Goal: Task Accomplishment & Management: Use online tool/utility

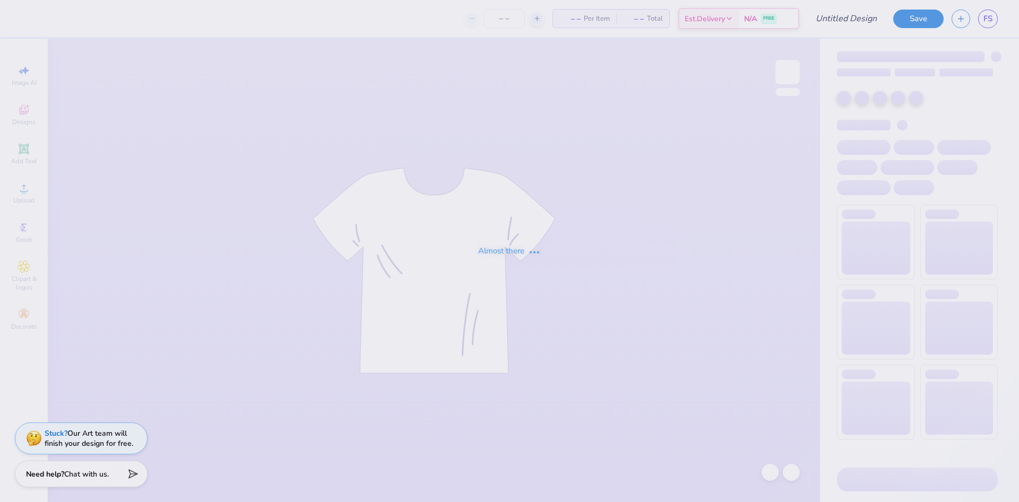
type input "Cherries V1"
type input "105"
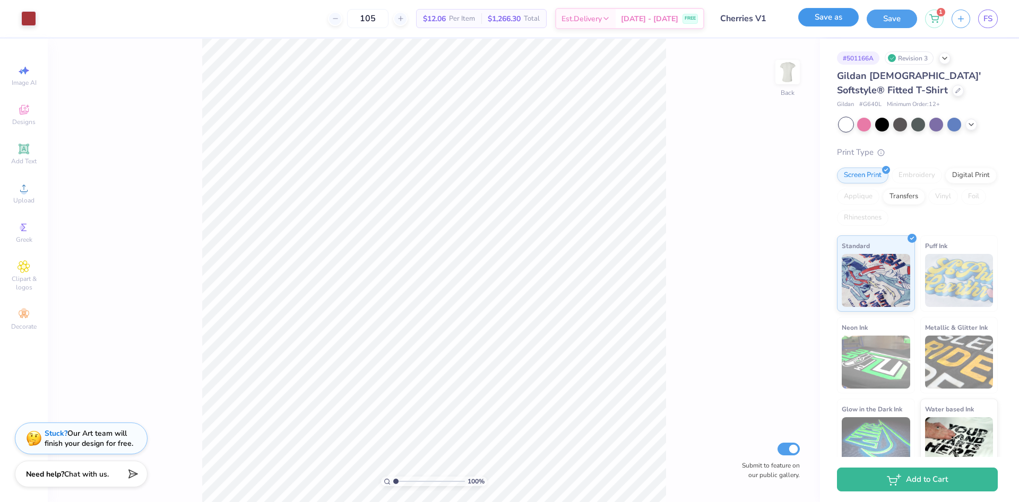
click at [837, 15] on button "Save as" at bounding box center [828, 17] width 60 height 19
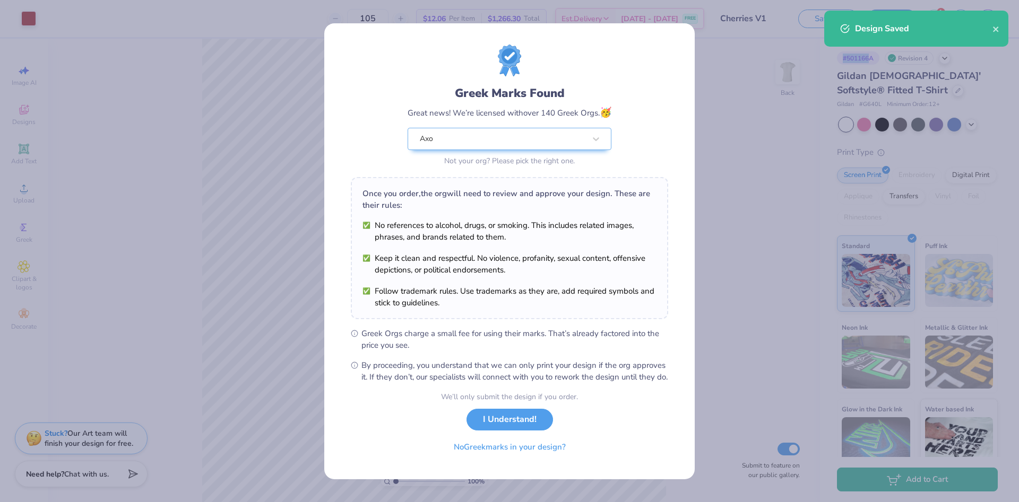
drag, startPoint x: 843, startPoint y: 58, endPoint x: 879, endPoint y: 58, distance: 35.5
click at [879, 58] on body "Art colors 105 $12.06 Per Item $1,266.30 Total Est. Delivery [DATE] - [DATE] FR…" at bounding box center [509, 251] width 1019 height 502
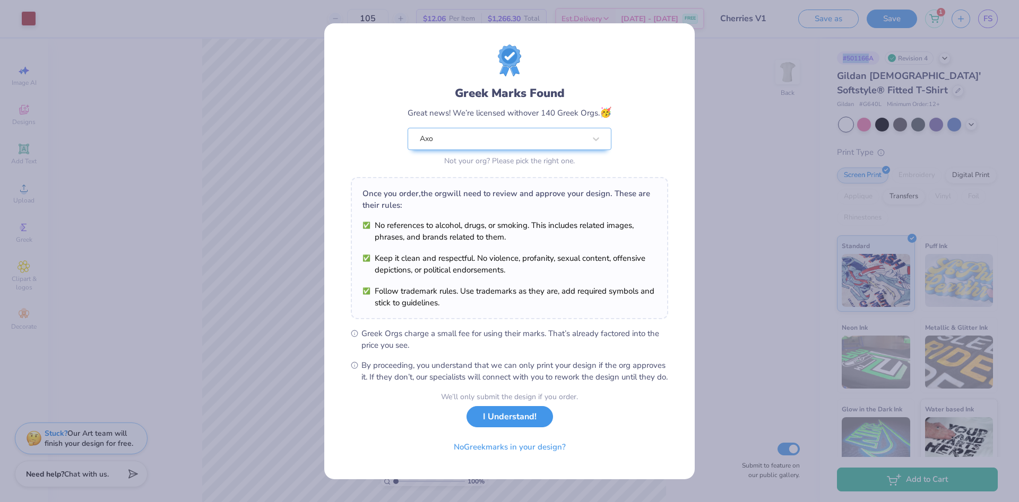
click at [531, 427] on button "I Understand!" at bounding box center [509, 417] width 86 height 22
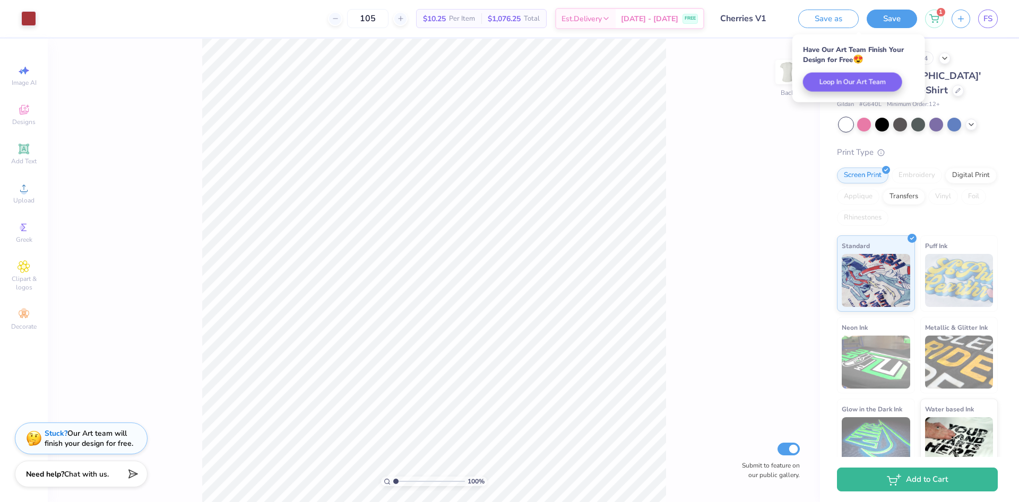
click at [935, 74] on span "Gildan [DEMOGRAPHIC_DATA]' Softstyle® Fitted T-Shirt" at bounding box center [909, 83] width 144 height 27
drag, startPoint x: 874, startPoint y: 58, endPoint x: 841, endPoint y: 58, distance: 32.4
click at [841, 58] on div "# 501166A" at bounding box center [858, 57] width 42 height 13
copy div "# 501166A"
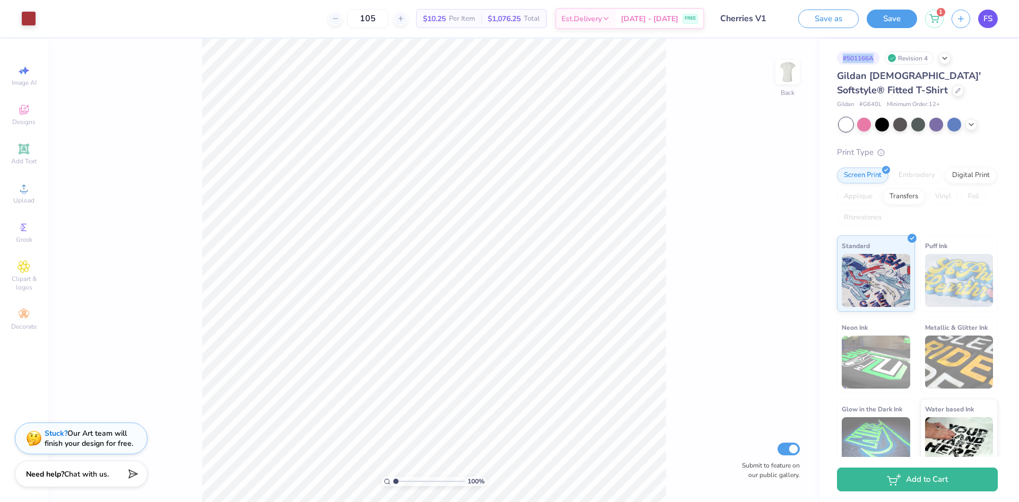
click at [986, 17] on span "FS" at bounding box center [987, 19] width 9 height 12
click at [907, 22] on button "Save" at bounding box center [891, 17] width 50 height 19
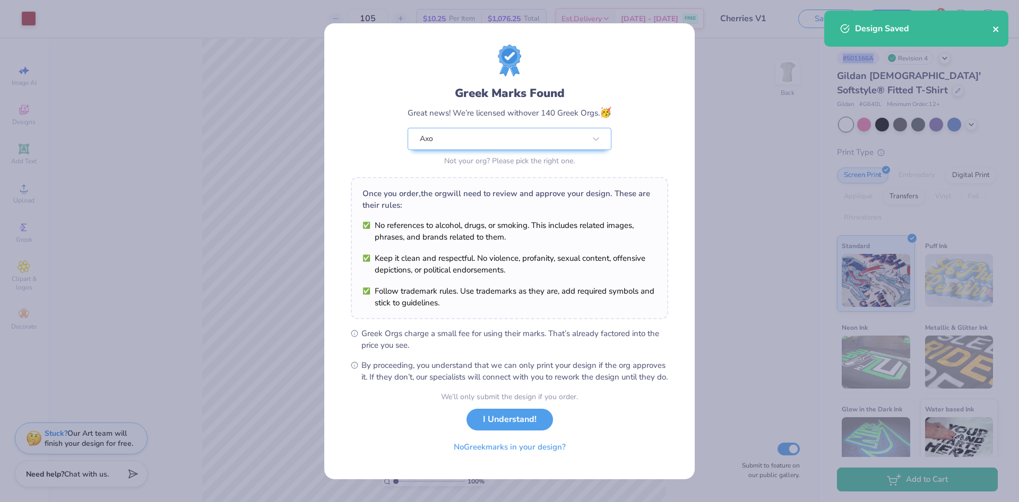
click at [998, 29] on icon "close" at bounding box center [995, 29] width 7 height 8
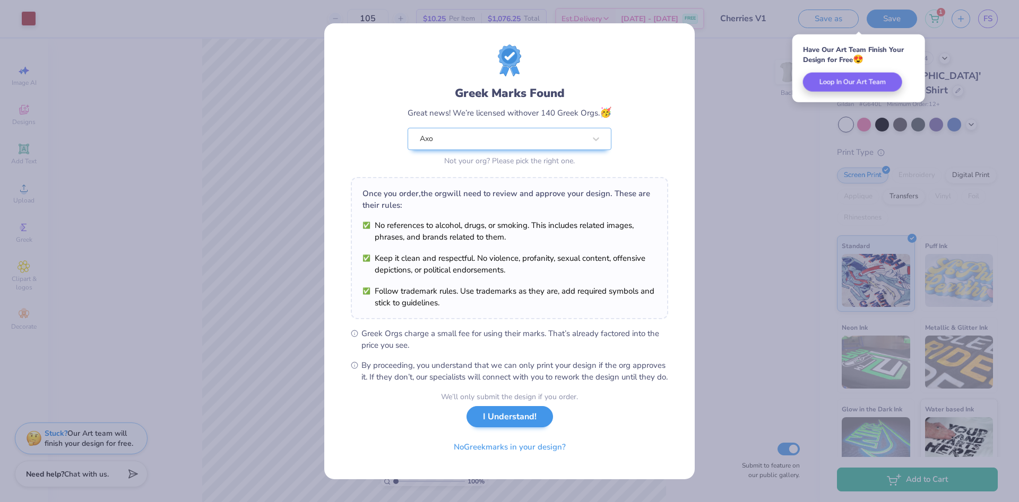
click at [527, 435] on div "We’ll only submit the design if you order. I Understand! No Greek marks in your…" at bounding box center [509, 425] width 137 height 67
click at [524, 426] on button "I Understand!" at bounding box center [509, 417] width 86 height 22
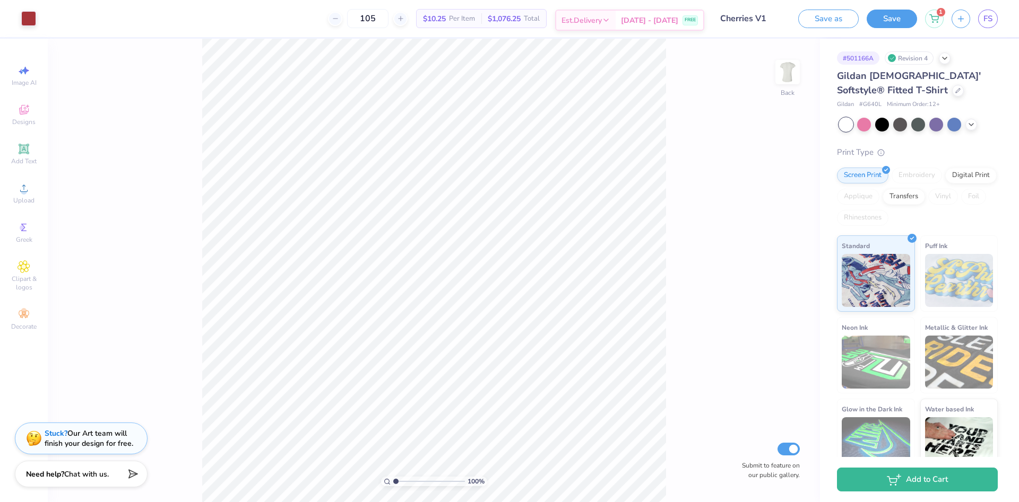
click at [610, 16] on icon at bounding box center [606, 20] width 8 height 8
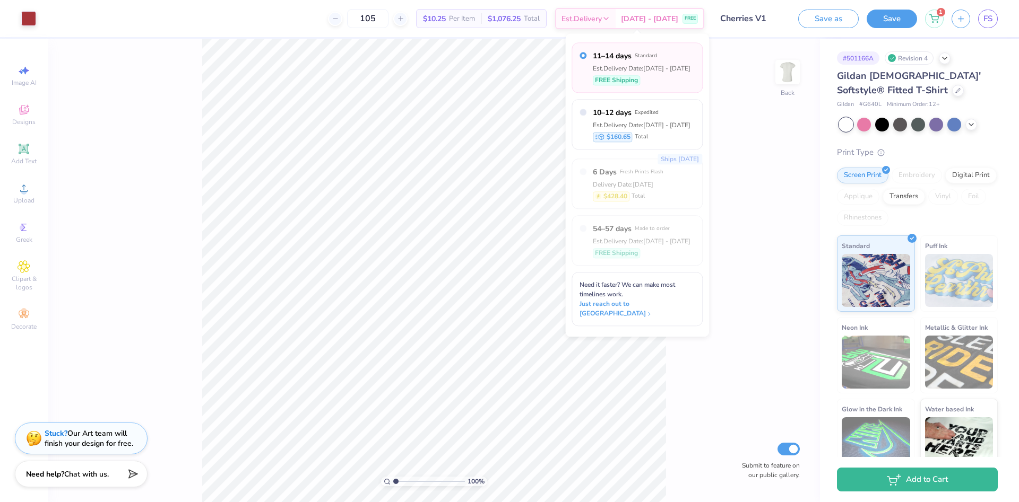
click at [762, 104] on div "100 % Back Submit to feature on our public gallery." at bounding box center [434, 271] width 772 height 464
